Goal: Task Accomplishment & Management: Use online tool/utility

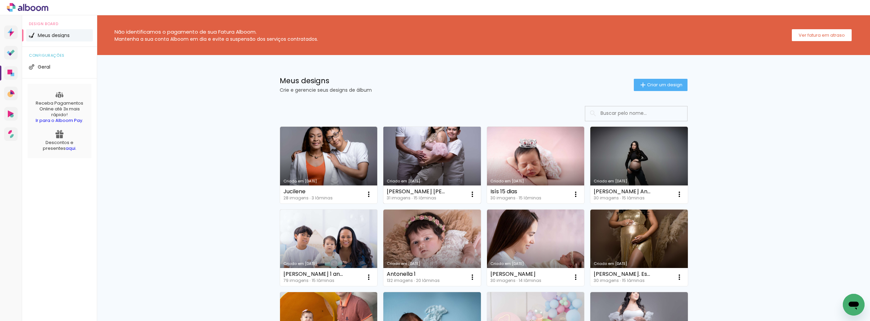
click at [448, 186] on div "Bárbara Esperando Mavie 31 imagens ∙ 15 lâminas Abrir Fazer uma cópia Excluir" at bounding box center [431, 194] width 97 height 18
click at [442, 164] on link "Criado em [DATE]" at bounding box center [431, 165] width 97 height 77
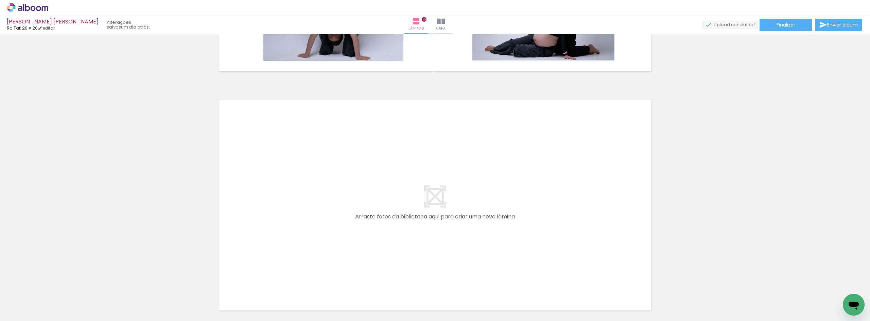
scroll to position [3541, 0]
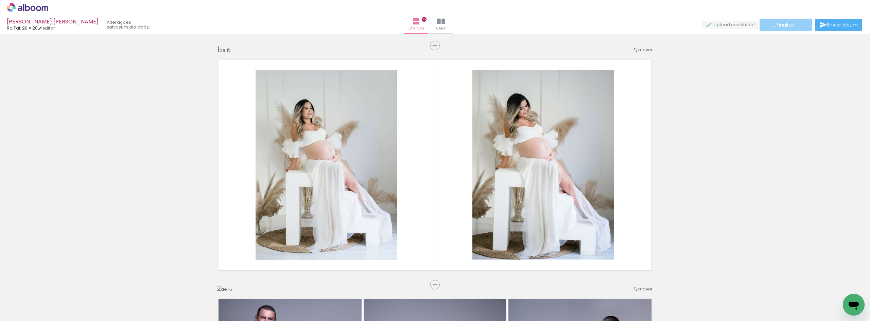
click at [771, 26] on paper-button "Finalizar" at bounding box center [785, 25] width 53 height 12
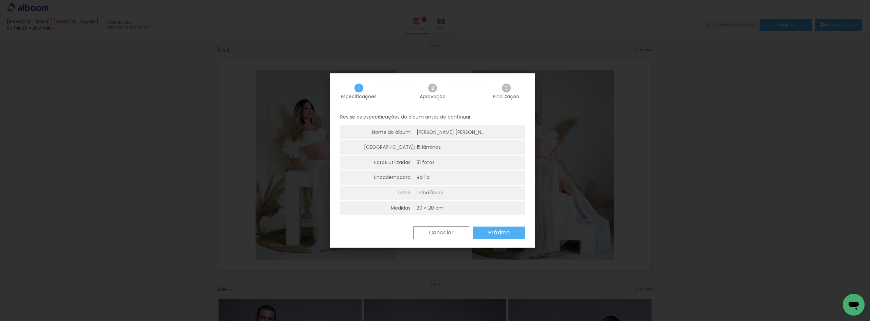
click at [498, 228] on paper-button "Próximo" at bounding box center [499, 233] width 52 height 12
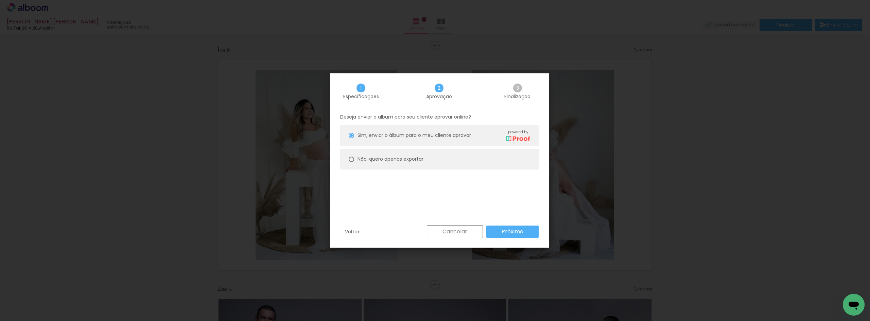
click at [0, 0] on slot "Próximo" at bounding box center [0, 0] width 0 height 0
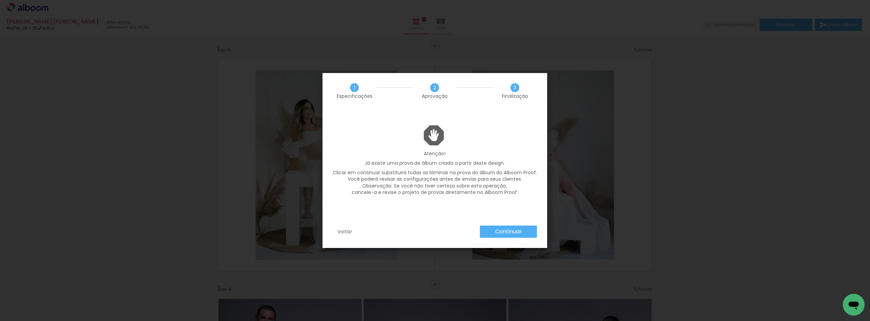
click at [0, 0] on slot "Continuar" at bounding box center [0, 0] width 0 height 0
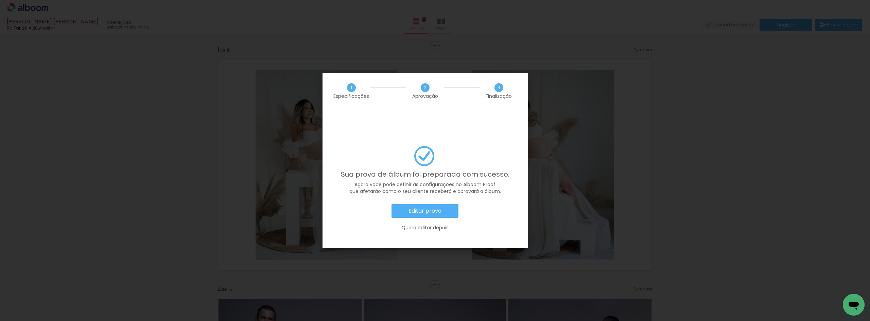
click at [0, 0] on slot "Editar prova" at bounding box center [0, 0] width 0 height 0
